Goal: Navigation & Orientation: Find specific page/section

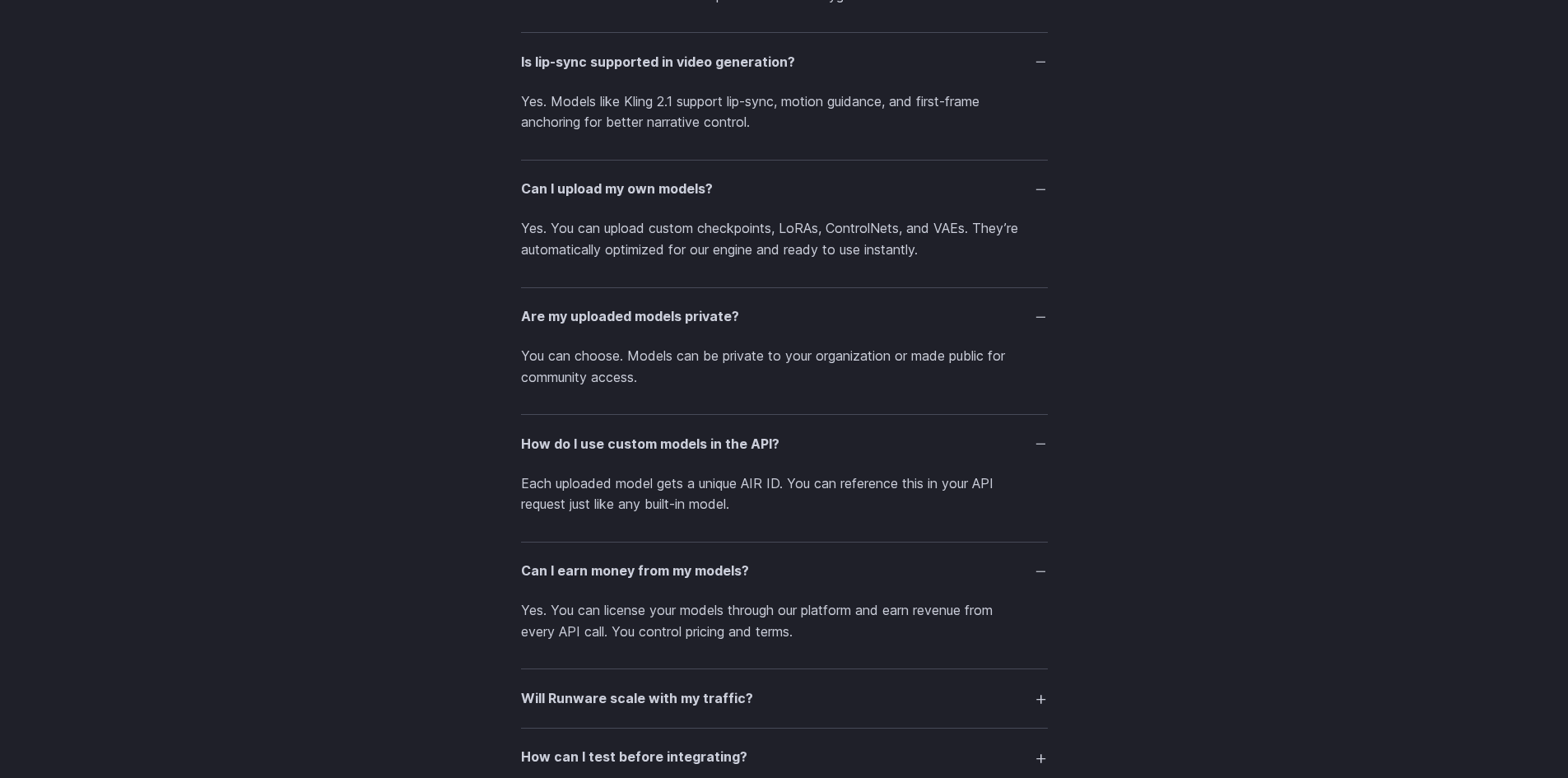
scroll to position [4179, 0]
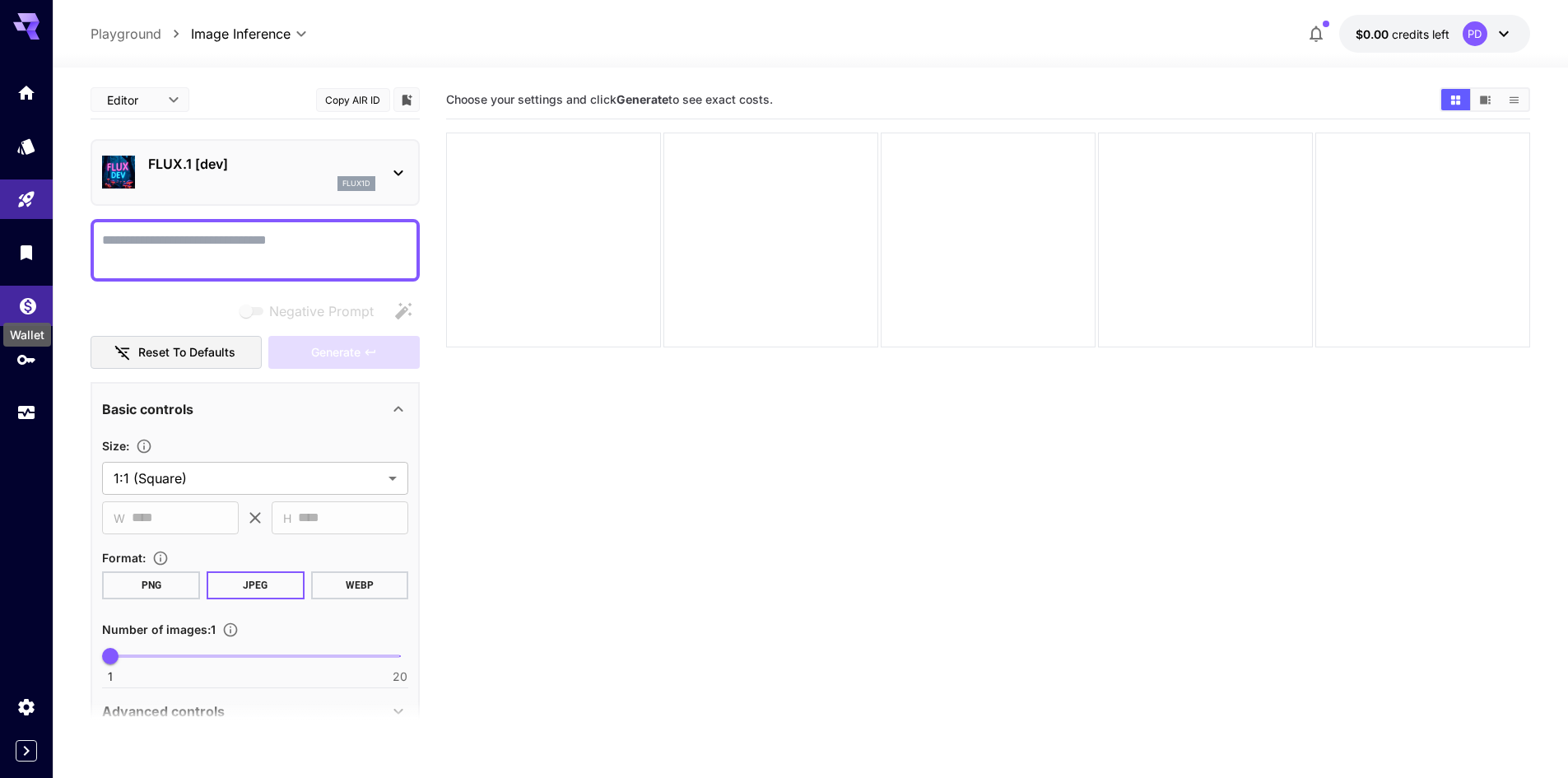
click at [19, 295] on icon "Wallet" at bounding box center [28, 301] width 19 height 19
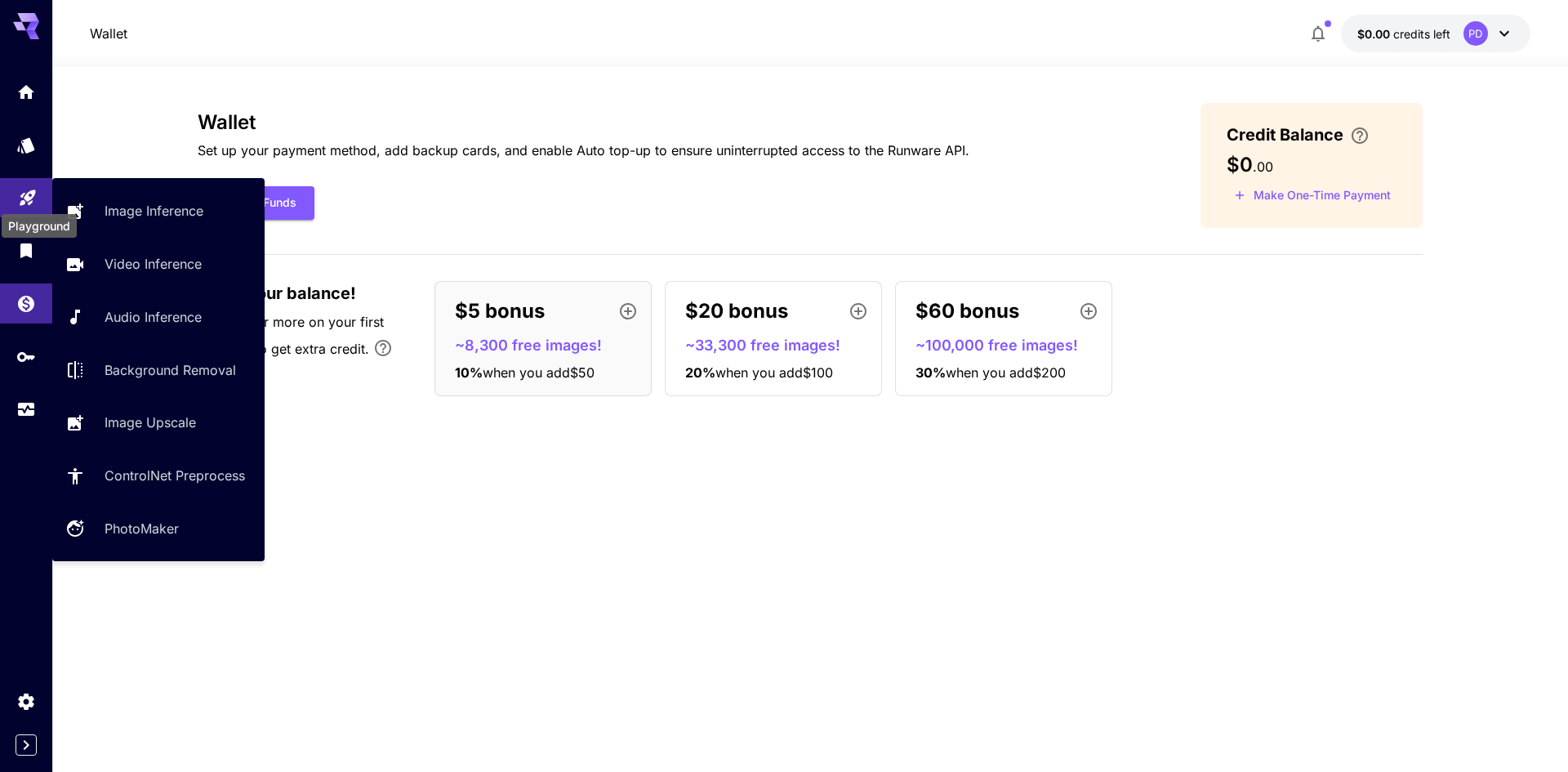
click at [21, 189] on icon "Playground" at bounding box center [28, 192] width 19 height 19
